Goal: Task Accomplishment & Management: Complete application form

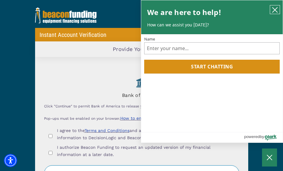
click at [277, 8] on icon "close chatbox" at bounding box center [275, 10] width 6 height 6
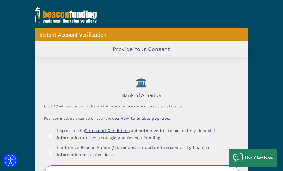
click at [52, 135] on input "I agree to the Terms and Conditions and authorize the release of my financial i…" at bounding box center [51, 136] width 4 height 4
checkbox input "true"
click at [56, 152] on div "I authorize Beacon Funding to request an updated version of my financial inform…" at bounding box center [141, 152] width 195 height 17
click at [52, 154] on input "I authorize Beacon Funding to request an updated version of my financial inform…" at bounding box center [51, 153] width 4 height 4
checkbox input "true"
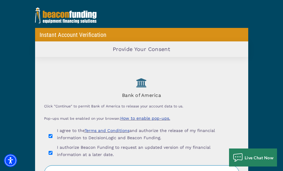
click at [148, 171] on button "Continue" at bounding box center [141, 173] width 195 height 16
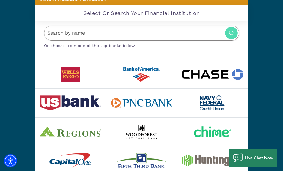
scroll to position [35, 0]
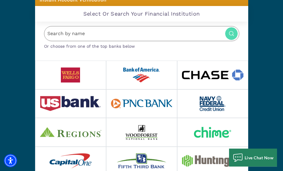
click at [196, 34] on input "Search by name" at bounding box center [141, 33] width 195 height 15
type input "E"
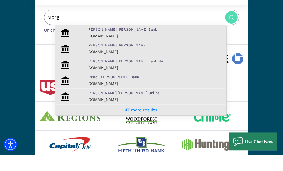
scroll to position [38, 0]
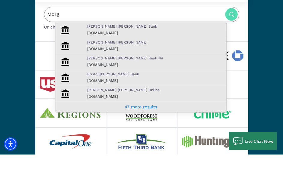
click at [151, 121] on link "47 more results" at bounding box center [141, 123] width 32 height 5
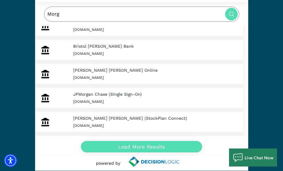
scroll to position [62, 0]
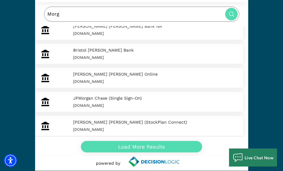
click at [191, 16] on input "Morg" at bounding box center [141, 14] width 195 height 15
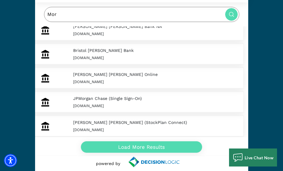
scroll to position [41, 0]
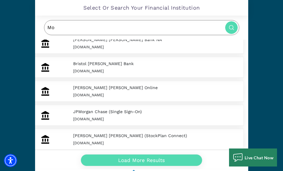
type input "M"
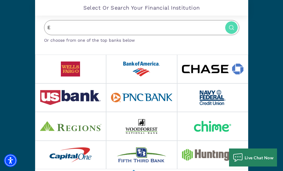
click at [233, 25] on img at bounding box center [231, 27] width 13 height 13
click at [230, 26] on img at bounding box center [231, 27] width 13 height 13
click at [195, 27] on input "E" at bounding box center [141, 27] width 195 height 15
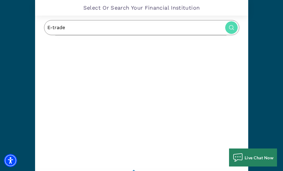
click at [226, 24] on img at bounding box center [231, 27] width 13 height 13
click at [206, 29] on input "E-trade" at bounding box center [141, 27] width 195 height 15
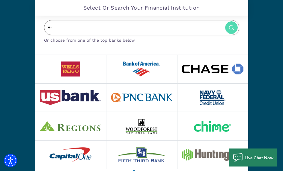
type input "E"
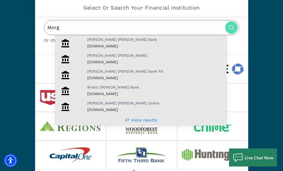
type input "Morg"
click at [185, 101] on p "Morgan Stanley Online" at bounding box center [155, 103] width 136 height 5
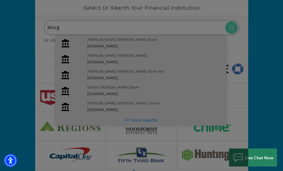
click at [188, 104] on div "Loading Widget" at bounding box center [141, 92] width 213 height 184
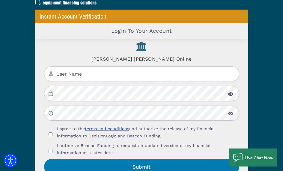
scroll to position [0, 0]
